Goal: Transaction & Acquisition: Subscribe to service/newsletter

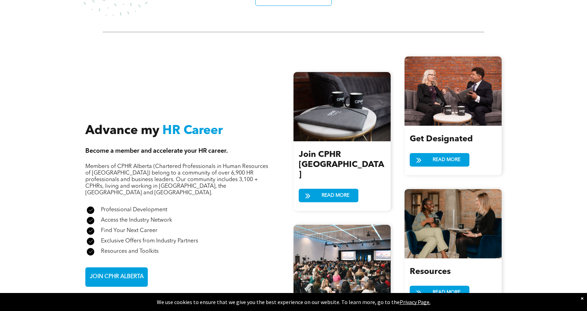
scroll to position [699, 0]
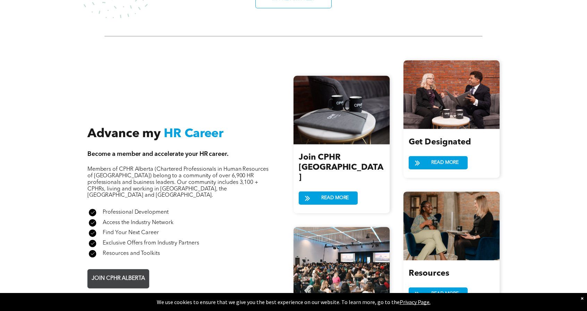
click at [115, 272] on span "JOIN CPHR ALBERTA" at bounding box center [118, 279] width 58 height 14
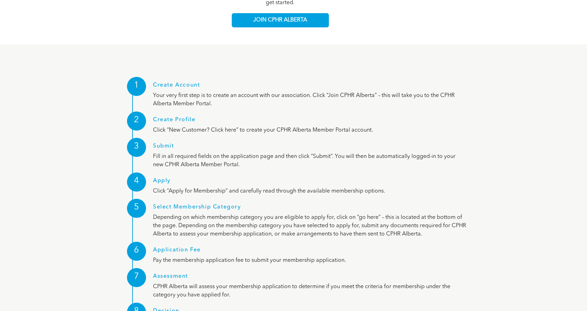
scroll to position [901, 0]
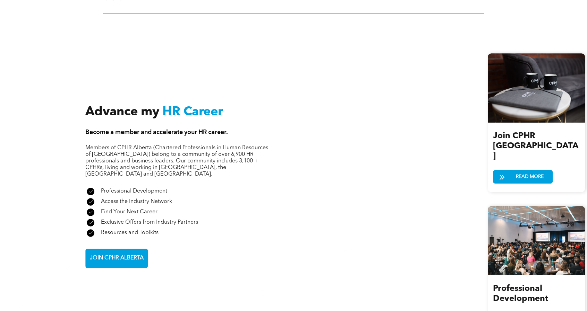
scroll to position [699, 0]
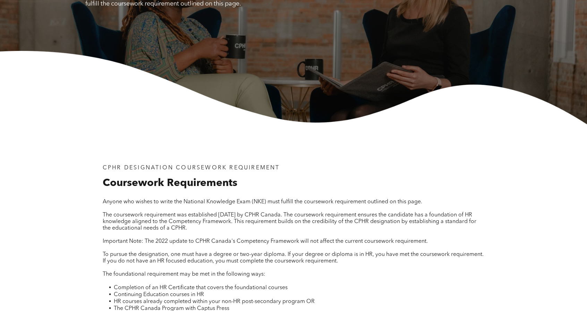
scroll to position [173, 0]
